Goal: Information Seeking & Learning: Learn about a topic

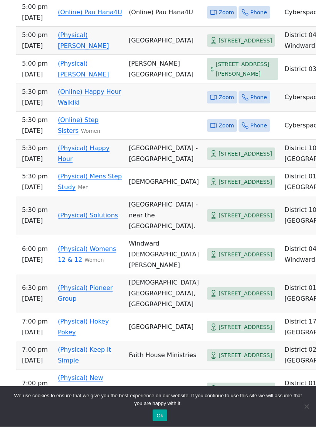
scroll to position [534, 0]
click at [105, 162] on link "(Physical) Happy Hour" at bounding box center [84, 153] width 52 height 18
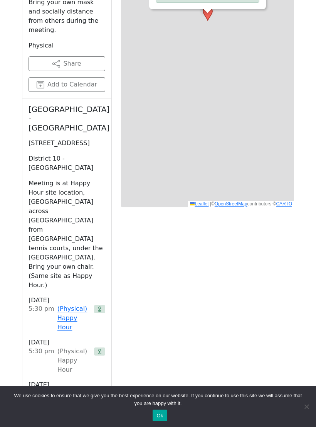
scroll to position [311, 0]
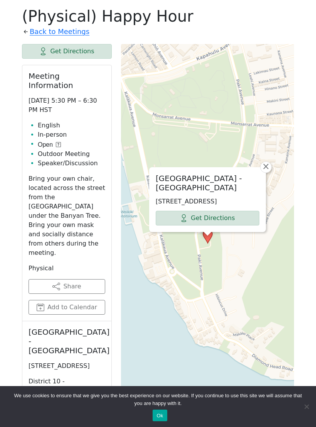
click at [265, 162] on span "×" at bounding box center [266, 166] width 8 height 9
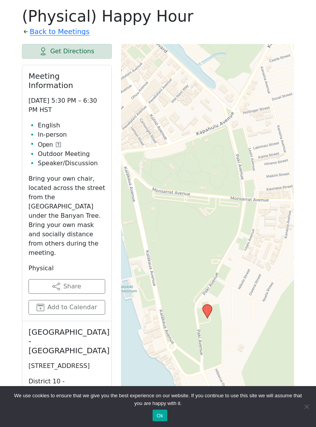
click at [164, 421] on button "Ok" at bounding box center [160, 415] width 14 height 12
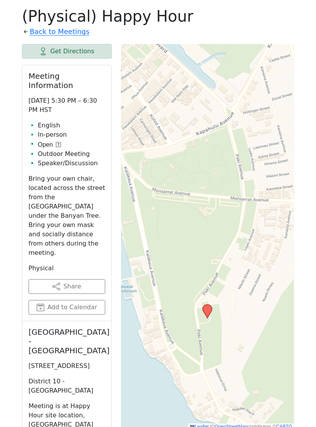
click at [43, 35] on link "Back to Meetings" at bounding box center [60, 31] width 60 height 12
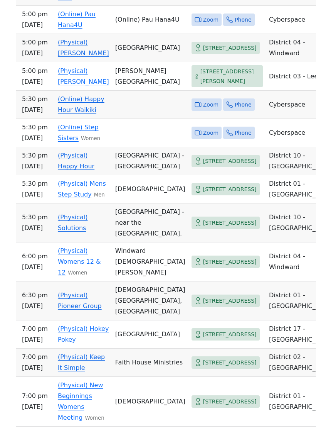
scroll to position [548, 0]
click at [88, 231] on link "(Physical) Solutions" at bounding box center [73, 222] width 30 height 18
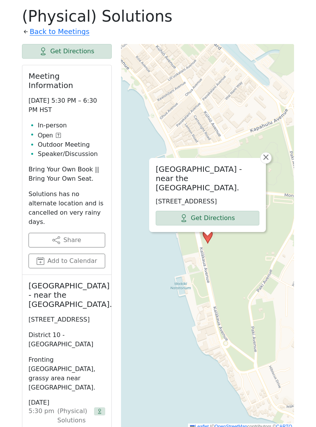
click at [269, 158] on span "×" at bounding box center [266, 156] width 8 height 9
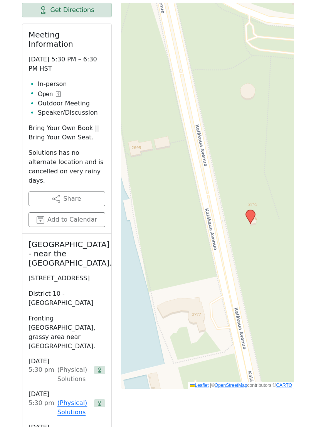
scroll to position [560, 0]
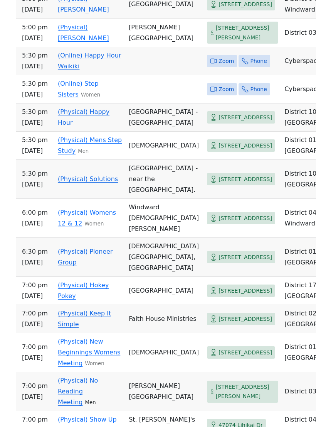
scroll to position [571, 0]
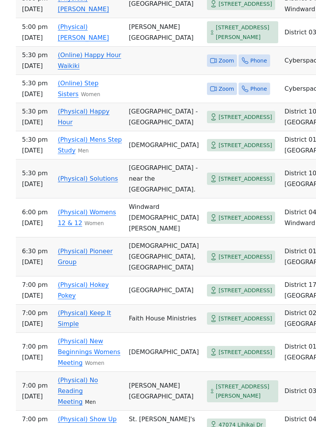
click at [109, 126] on link "(Physical) Happy Hour" at bounding box center [84, 117] width 52 height 18
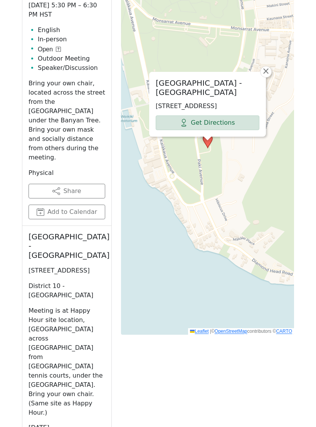
scroll to position [386, 0]
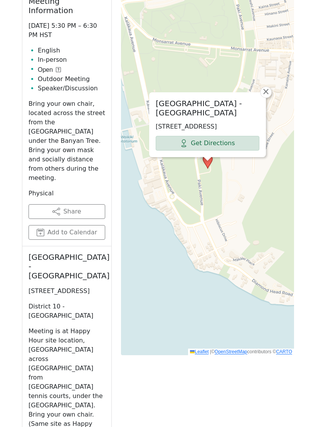
click at [268, 87] on span "×" at bounding box center [266, 91] width 8 height 9
